Goal: Transaction & Acquisition: Purchase product/service

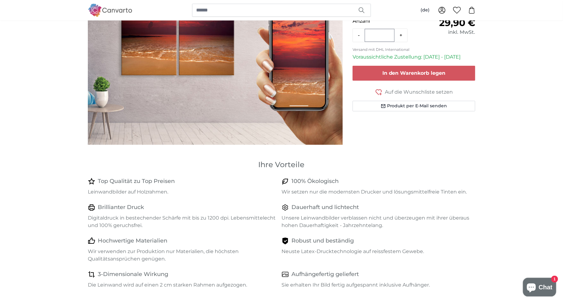
scroll to position [155, 0]
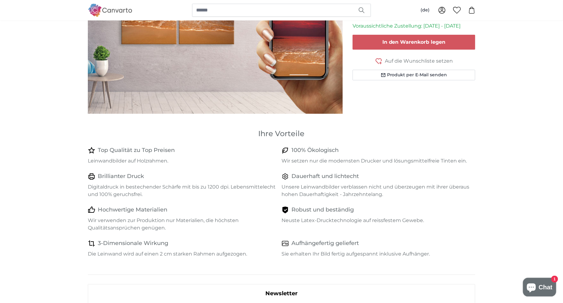
click at [534, 280] on icon "Chat-Fenster" at bounding box center [531, 287] width 15 height 15
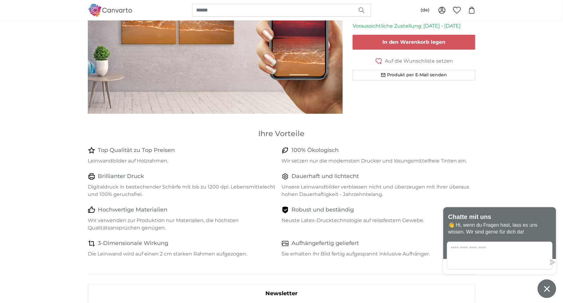
click at [550, 292] on icon "Chat-Fenster" at bounding box center [547, 289] width 10 height 10
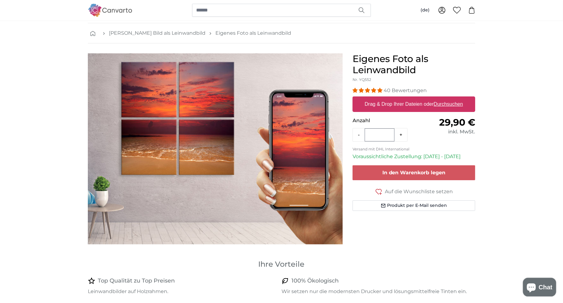
scroll to position [0, 0]
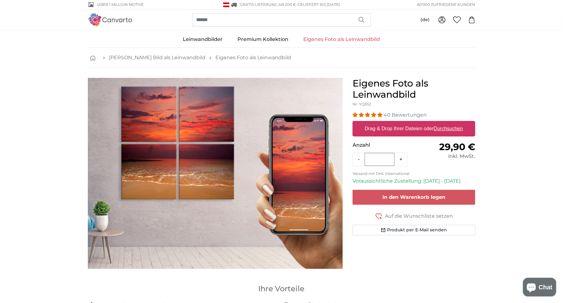
click at [403, 128] on label "Drag & Drop Ihrer Dateien oder Durchsuchen" at bounding box center [413, 129] width 103 height 12
click at [403, 123] on input "Drag & Drop Ihrer Dateien oder Durchsuchen" at bounding box center [414, 122] width 123 height 2
type input "**********"
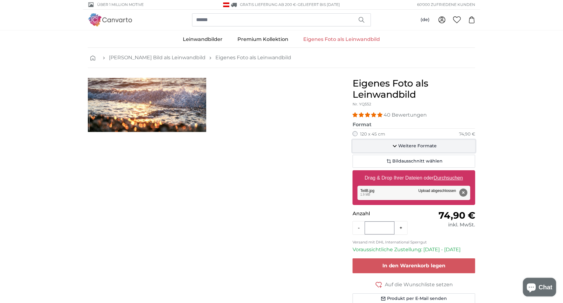
click at [453, 147] on button "Weitere Formate" at bounding box center [414, 146] width 123 height 12
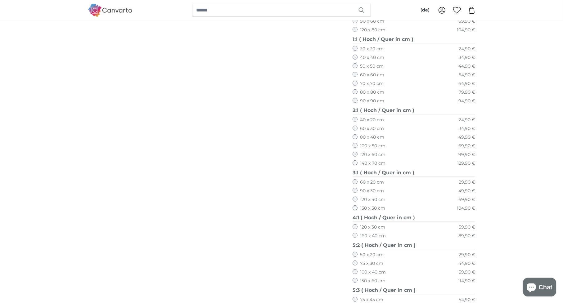
scroll to position [248, 0]
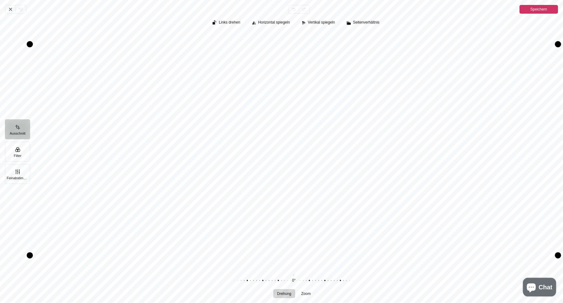
click at [239, 127] on div "Pintura" at bounding box center [294, 149] width 528 height 235
click at [240, 132] on div "Pintura" at bounding box center [294, 149] width 528 height 235
drag, startPoint x: 245, startPoint y: 148, endPoint x: 375, endPoint y: 192, distance: 137.2
click at [375, 192] on div "Pintura" at bounding box center [294, 149] width 528 height 235
drag, startPoint x: 292, startPoint y: 279, endPoint x: 291, endPoint y: 266, distance: 13.1
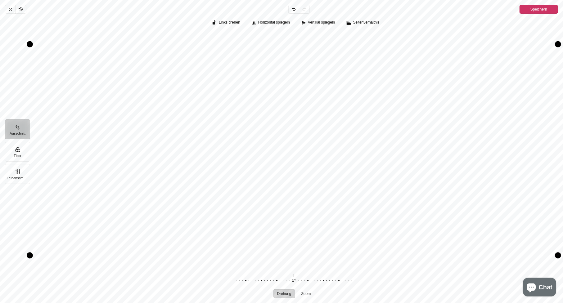
click at [291, 266] on div "Links drehen Horizontal spiegeln Vertikal spiegeln Seitenverhältnis Drehung Zoo…" at bounding box center [296, 159] width 533 height 290
drag, startPoint x: 156, startPoint y: 124, endPoint x: 310, endPoint y: 187, distance: 165.8
click at [310, 187] on div "Pintura" at bounding box center [294, 149] width 528 height 235
click at [76, 111] on div "Pintura" at bounding box center [294, 149] width 528 height 235
click at [17, 174] on button "Feinabstimmung" at bounding box center [17, 174] width 25 height 20
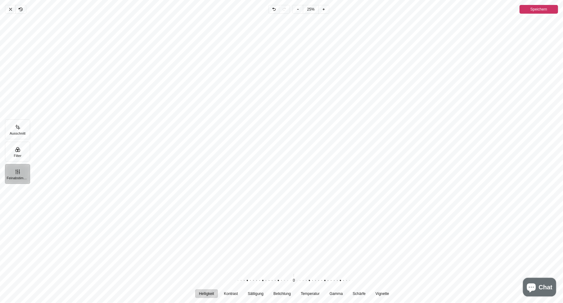
click at [23, 176] on button "Feinabstimmung" at bounding box center [17, 174] width 25 height 20
drag, startPoint x: 299, startPoint y: 276, endPoint x: 295, endPoint y: 272, distance: 5.9
click at [295, 272] on div "Helligkeit Kontrast Sättigung Belichtung Temperatur Gamma Schärfe Vignette 7 Zu…" at bounding box center [296, 285] width 533 height 31
click at [310, 292] on span "Temperatur" at bounding box center [310, 294] width 19 height 4
drag, startPoint x: 292, startPoint y: 276, endPoint x: 205, endPoint y: 270, distance: 87.1
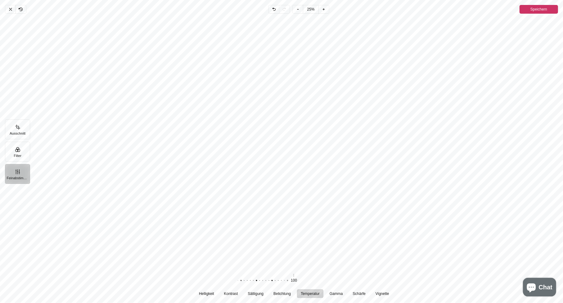
click at [205, 270] on div "Helligkeit Kontrast Sättigung Belichtung Temperatur Gamma Schärfe Vignette 7 Zu…" at bounding box center [296, 285] width 533 height 31
click at [337, 294] on span "Gamma" at bounding box center [335, 294] width 13 height 4
drag, startPoint x: 294, startPoint y: 278, endPoint x: 281, endPoint y: 278, distance: 13.4
click at [281, 278] on div "Pintura" at bounding box center [312, 280] width 119 height 17
drag, startPoint x: 150, startPoint y: 123, endPoint x: 238, endPoint y: 202, distance: 118.5
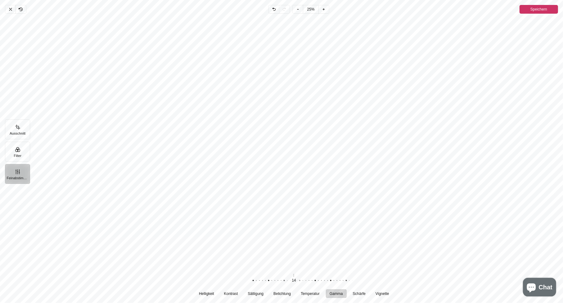
click at [238, 202] on div "Pintura" at bounding box center [296, 143] width 533 height 254
click at [276, 7] on icon "Pintura" at bounding box center [274, 9] width 5 height 5
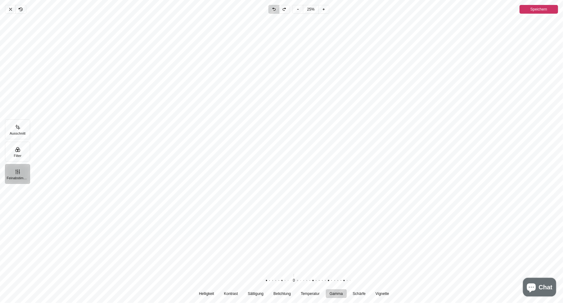
click at [276, 7] on icon "Pintura" at bounding box center [274, 9] width 5 height 5
